Goal: Task Accomplishment & Management: Use online tool/utility

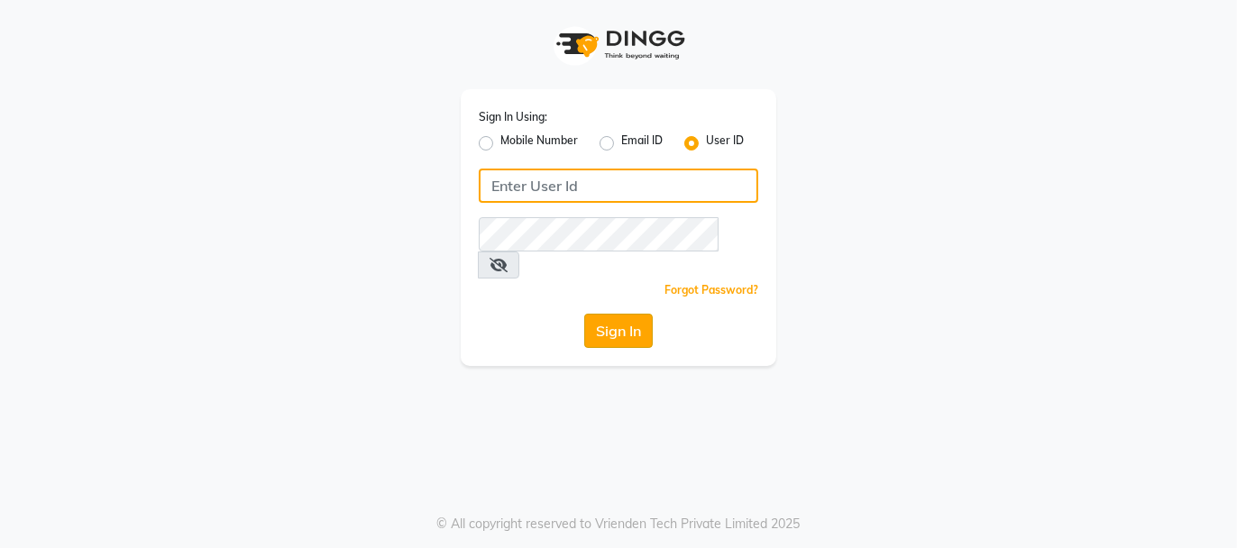
type input "beautibox"
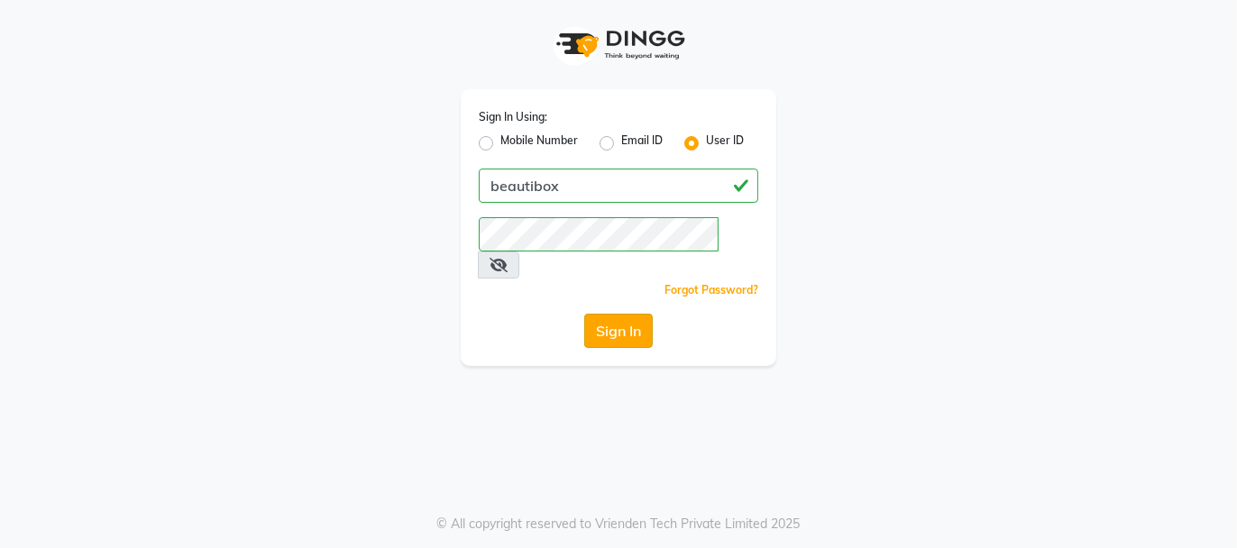
click at [613, 314] on button "Sign In" at bounding box center [618, 331] width 69 height 34
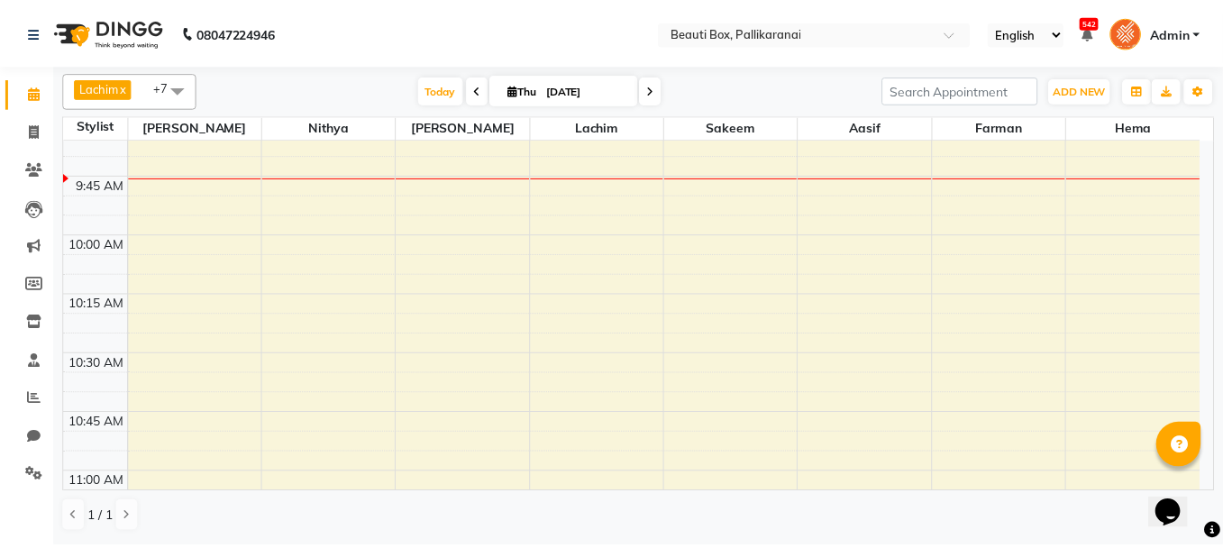
scroll to position [417, 0]
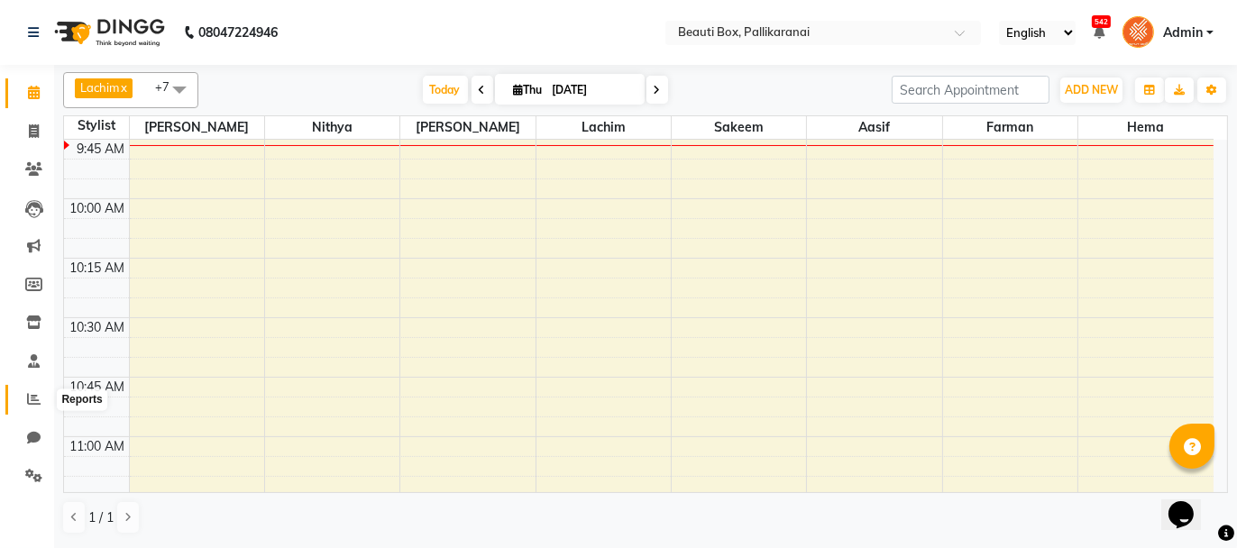
click at [34, 397] on icon at bounding box center [34, 399] width 14 height 14
